Goal: Information Seeking & Learning: Learn about a topic

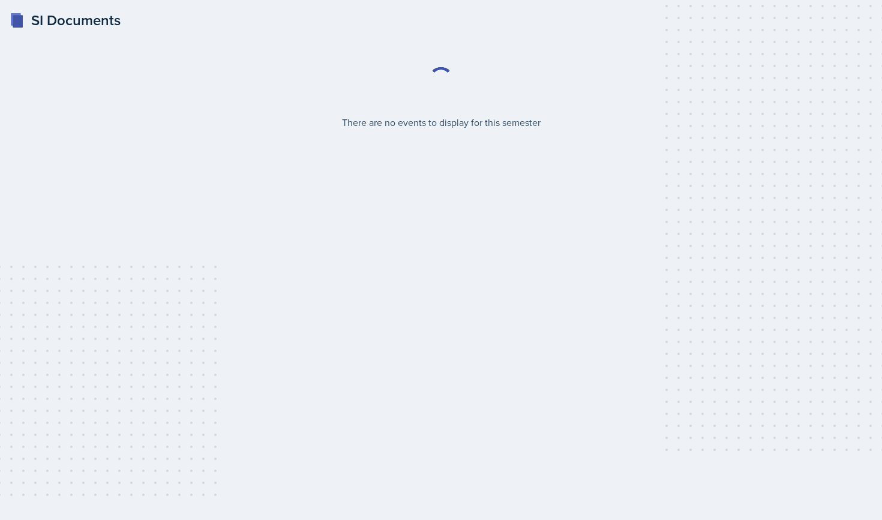
select select "2bed604d-1099-4043-b1bc-2365e8740244"
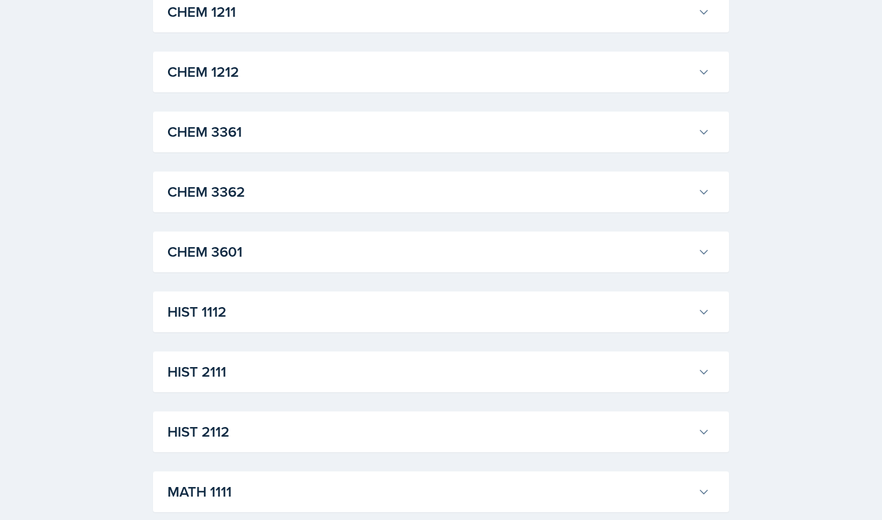
scroll to position [748, 0]
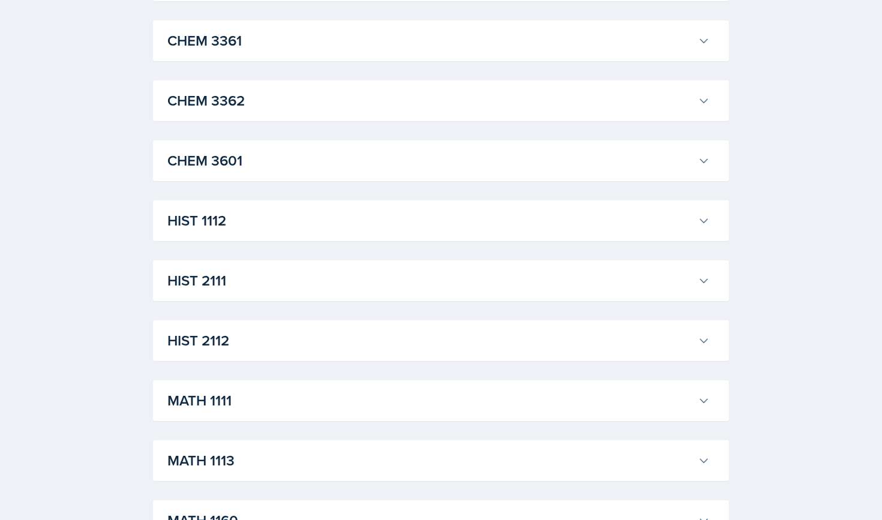
click at [275, 227] on h3 "HIST 1112" at bounding box center [429, 221] width 525 height 22
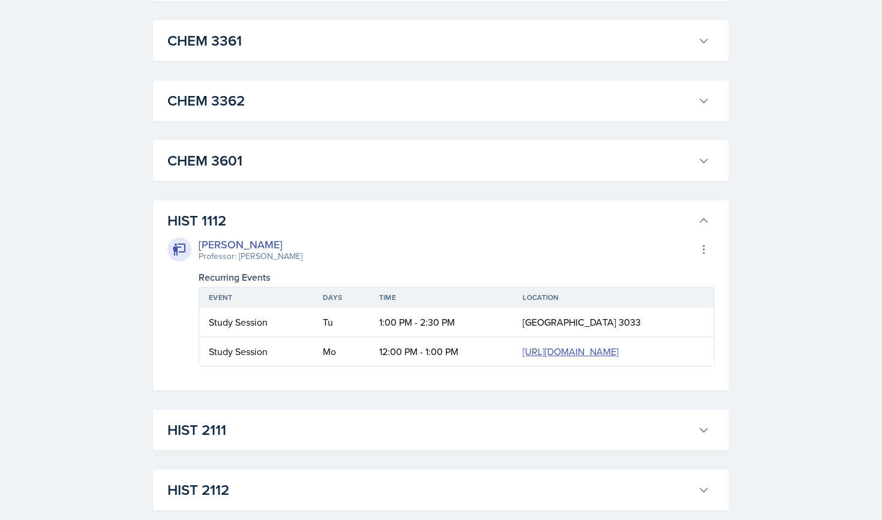
click at [275, 227] on h3 "HIST 1112" at bounding box center [429, 221] width 525 height 22
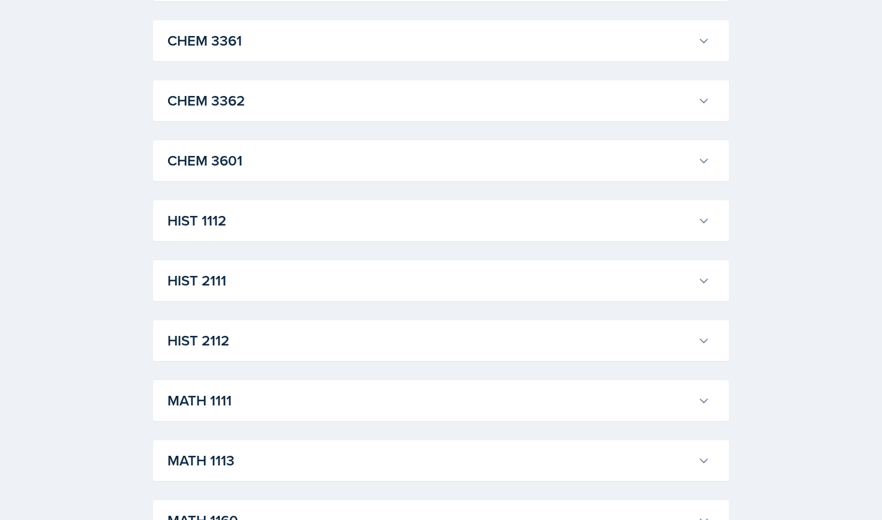
click at [269, 284] on h3 "HIST 2111" at bounding box center [429, 281] width 525 height 22
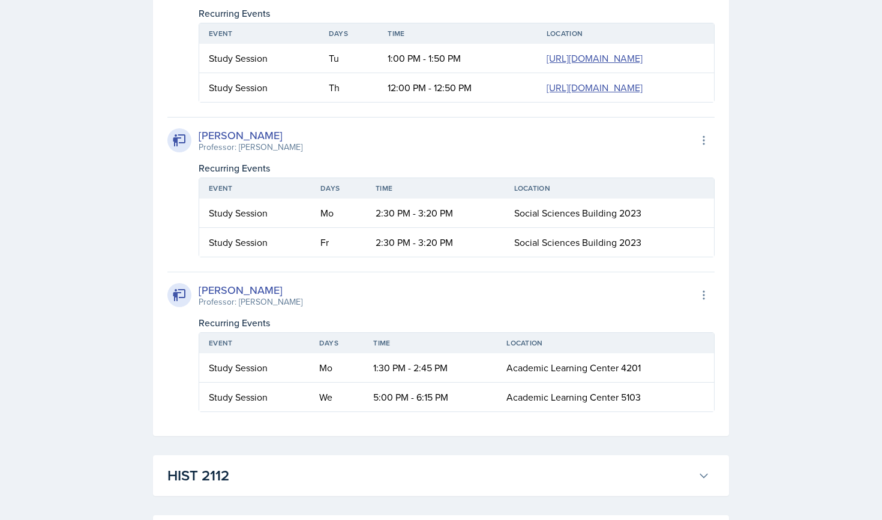
scroll to position [1297, 0]
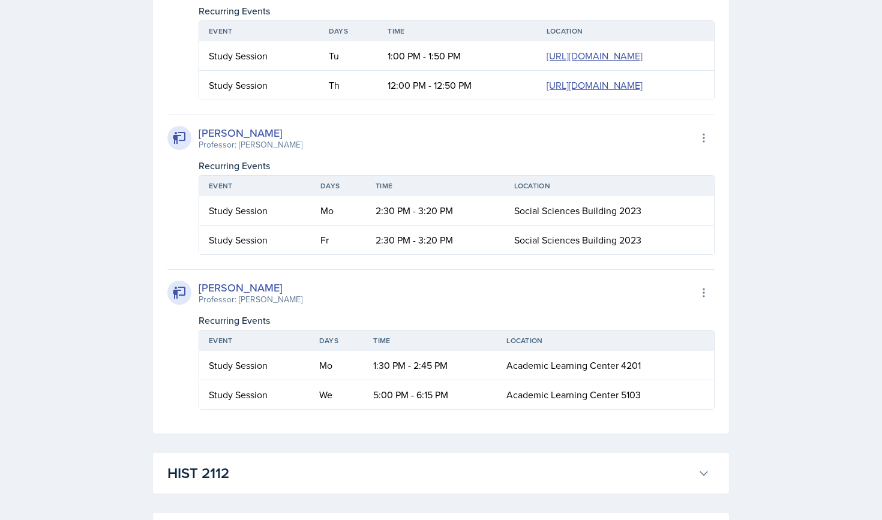
click at [255, 141] on div "[PERSON_NAME]" at bounding box center [251, 133] width 104 height 16
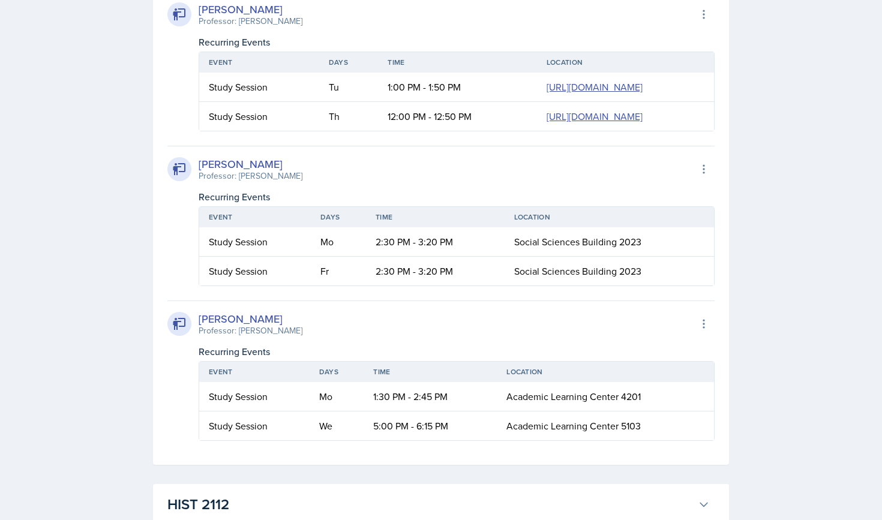
scroll to position [1265, 0]
click at [248, 173] on div "[PERSON_NAME]" at bounding box center [251, 165] width 104 height 16
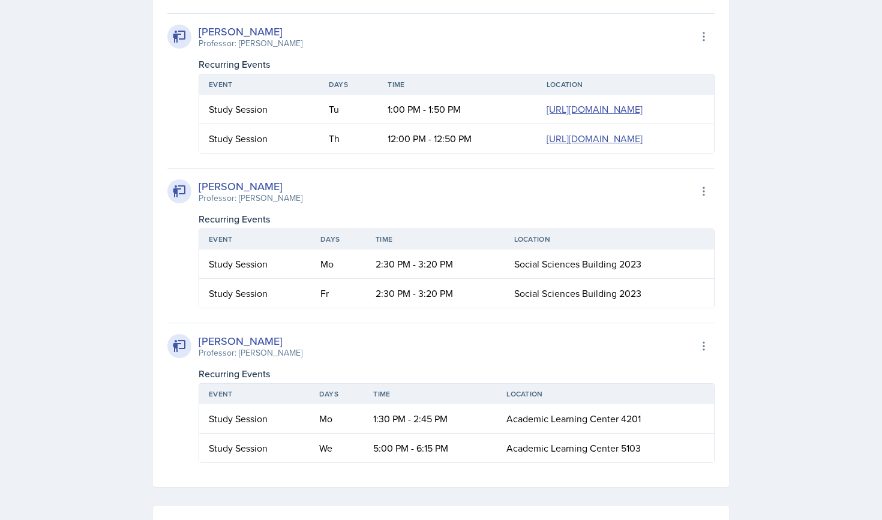
scroll to position [1240, 0]
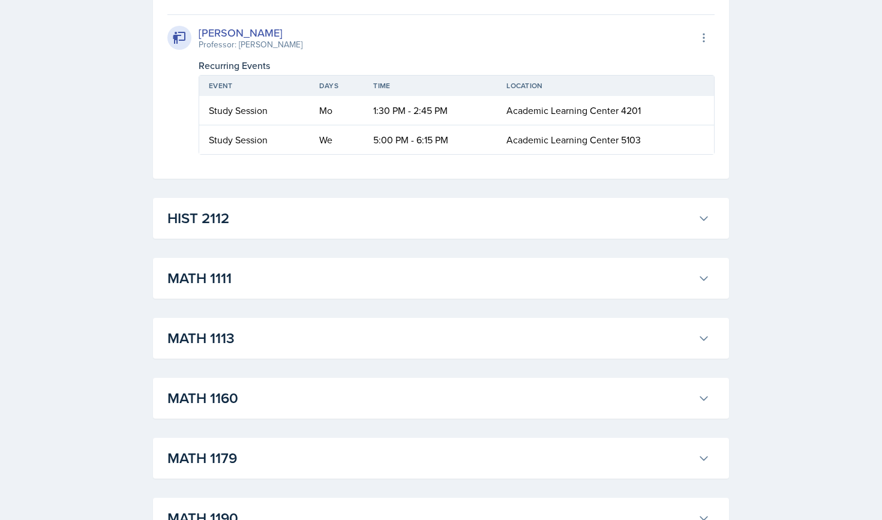
click at [395, 289] on h3 "MATH 1111" at bounding box center [429, 278] width 525 height 22
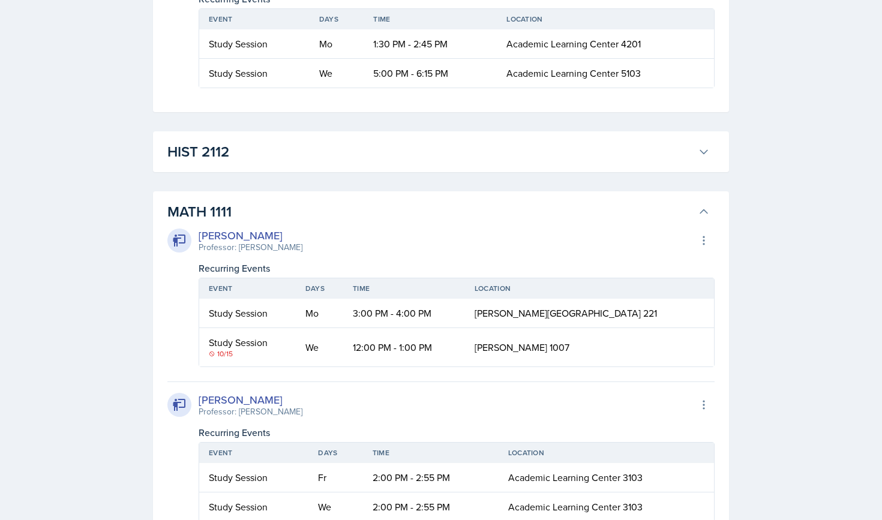
scroll to position [1619, 0]
click at [334, 222] on h3 "MATH 1111" at bounding box center [429, 211] width 525 height 22
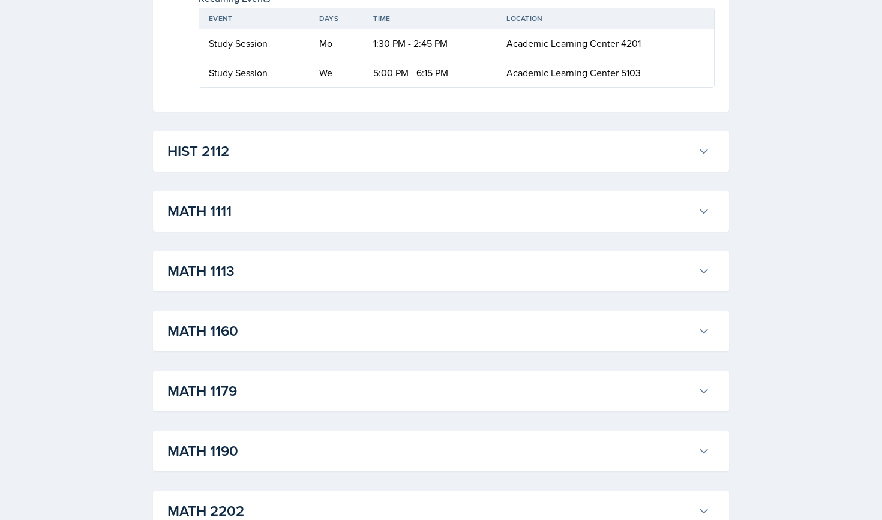
click at [306, 282] on h3 "MATH 1113" at bounding box center [429, 271] width 525 height 22
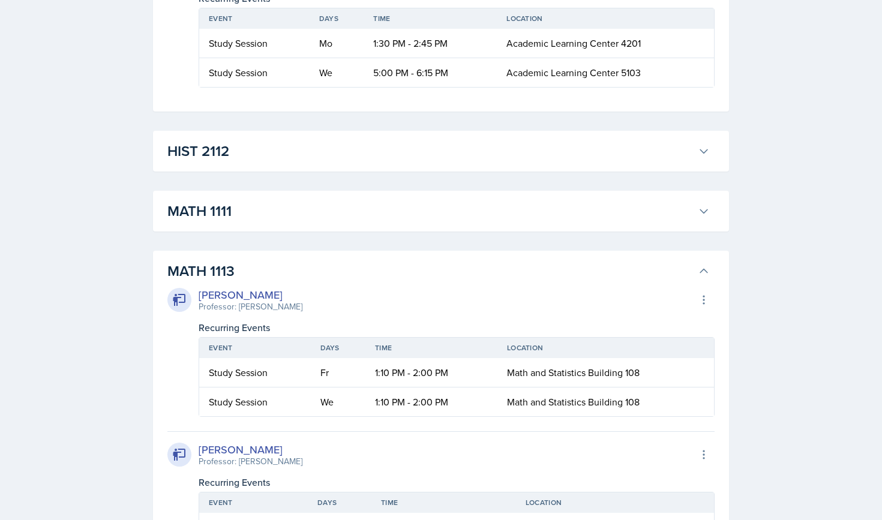
click at [306, 282] on h3 "MATH 1113" at bounding box center [429, 271] width 525 height 22
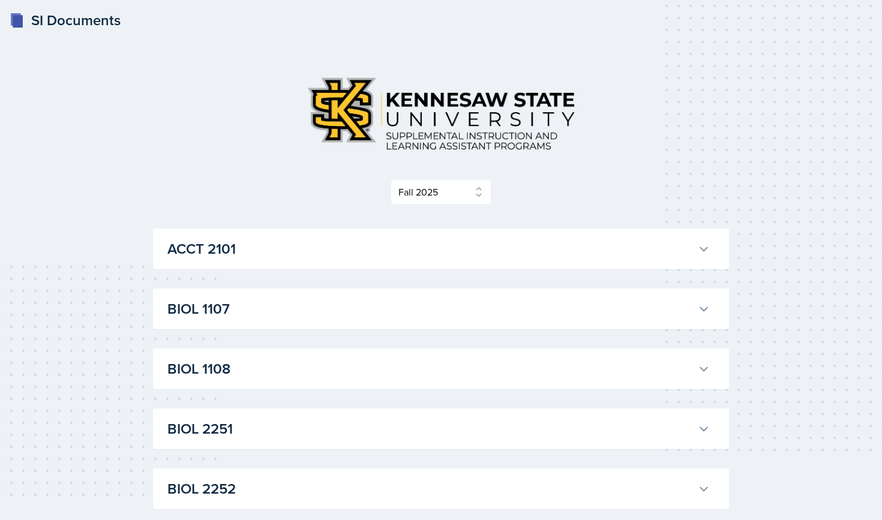
click at [285, 266] on div "ACCT 2101 [PERSON_NAME] Professor: [PERSON_NAME] Export to Google Calendar Recu…" at bounding box center [441, 248] width 576 height 41
click at [290, 244] on h3 "ACCT 2101" at bounding box center [429, 249] width 525 height 22
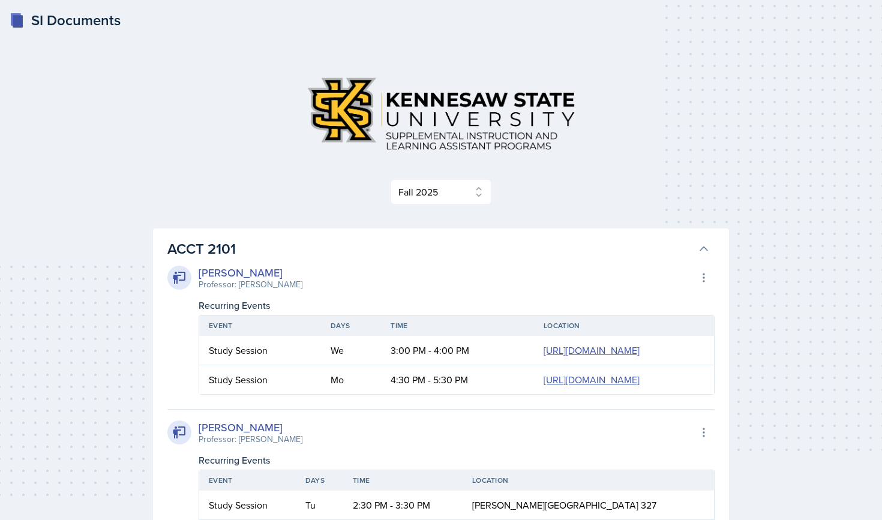
click at [290, 244] on h3 "ACCT 2101" at bounding box center [429, 249] width 525 height 22
